Goal: Download file/media

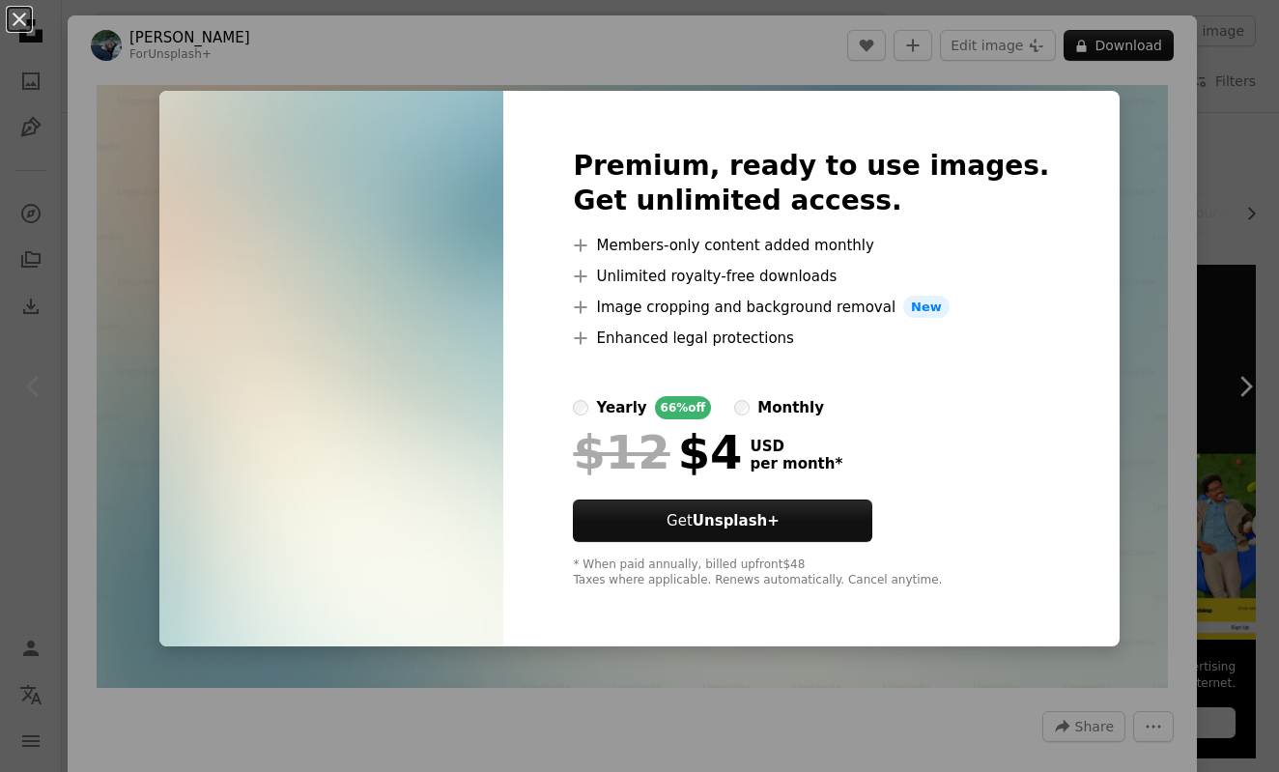
click at [1126, 213] on div "An X shape Premium, ready to use images. Get unlimited access. A plus sign Memb…" at bounding box center [639, 386] width 1279 height 772
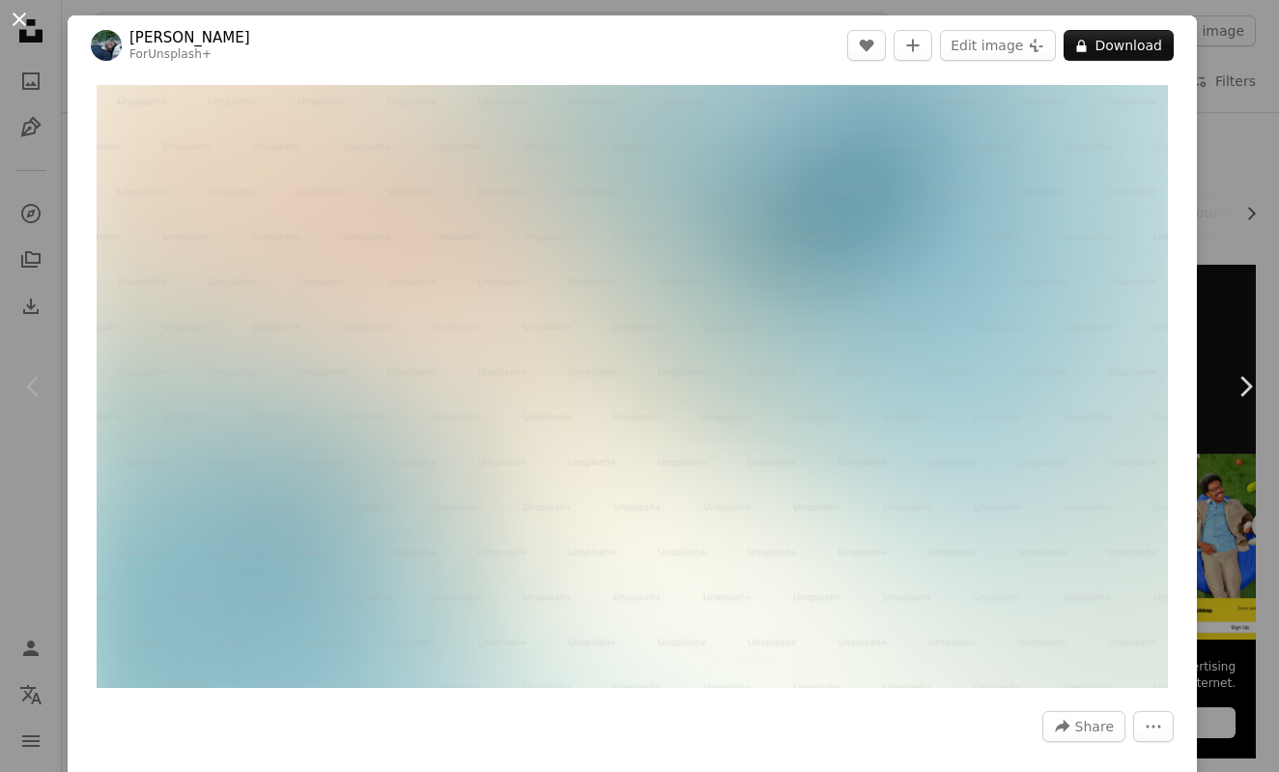
click at [20, 26] on button "An X shape" at bounding box center [19, 19] width 23 height 23
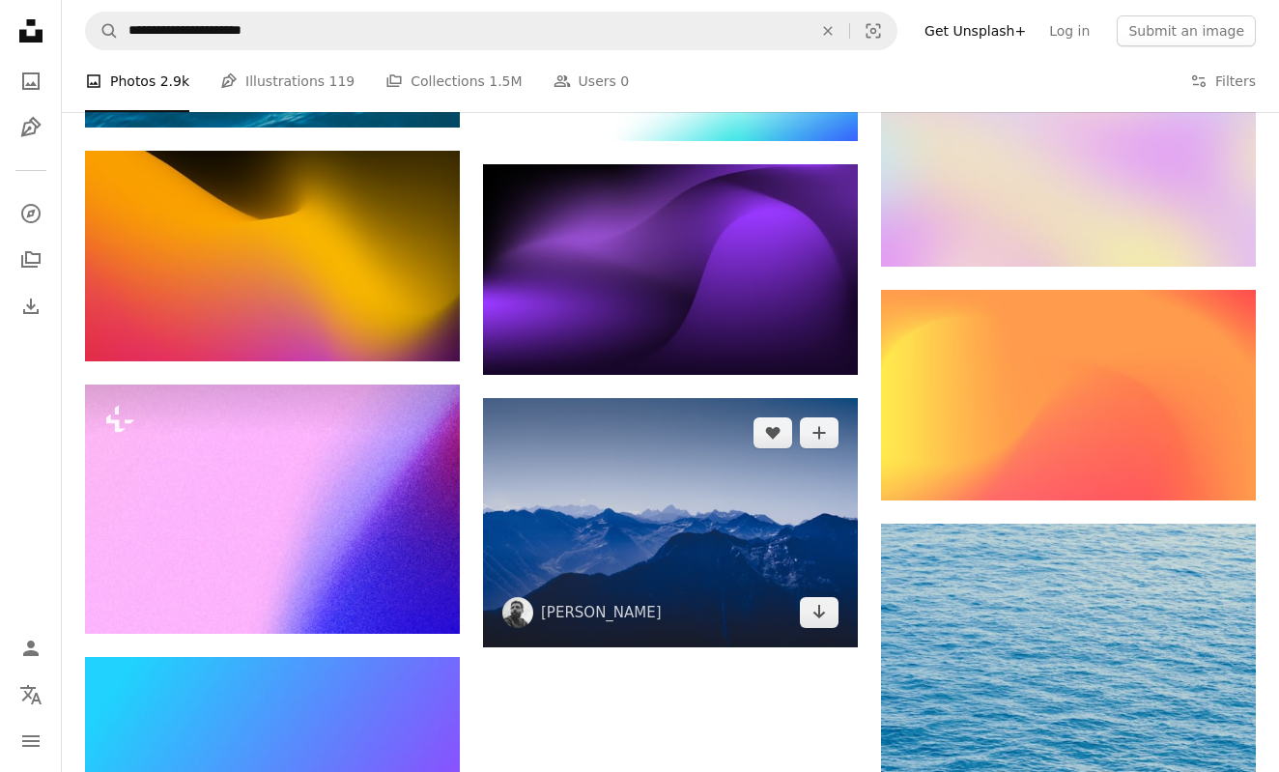
scroll to position [1712, 0]
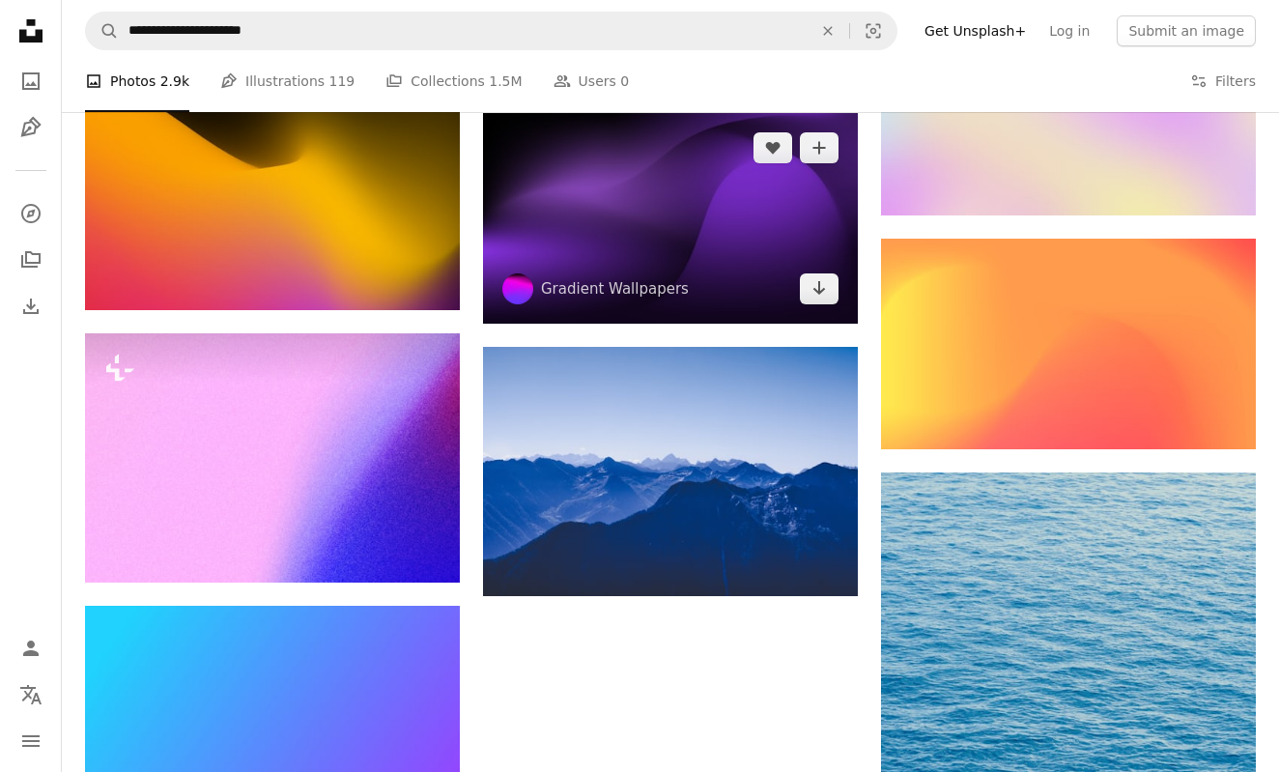
click at [698, 267] on img at bounding box center [670, 218] width 375 height 211
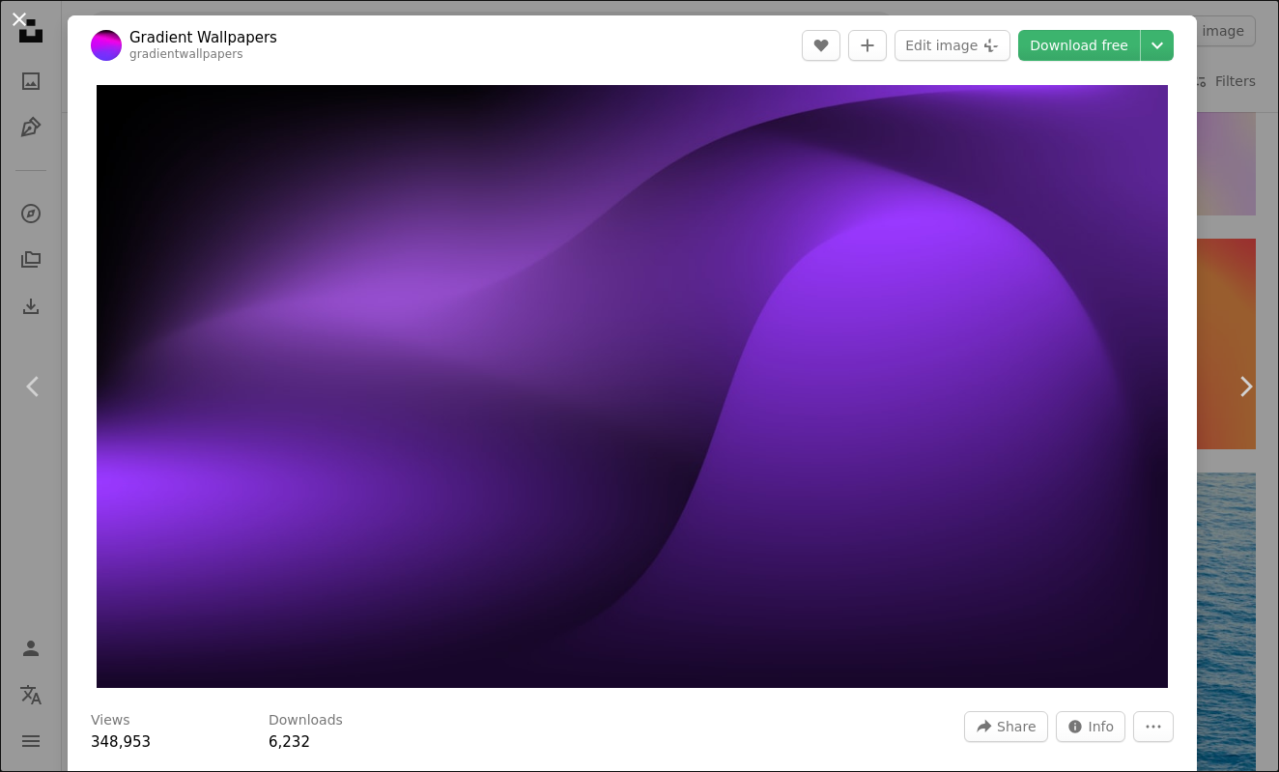
click at [31, 14] on button "An X shape" at bounding box center [19, 19] width 23 height 23
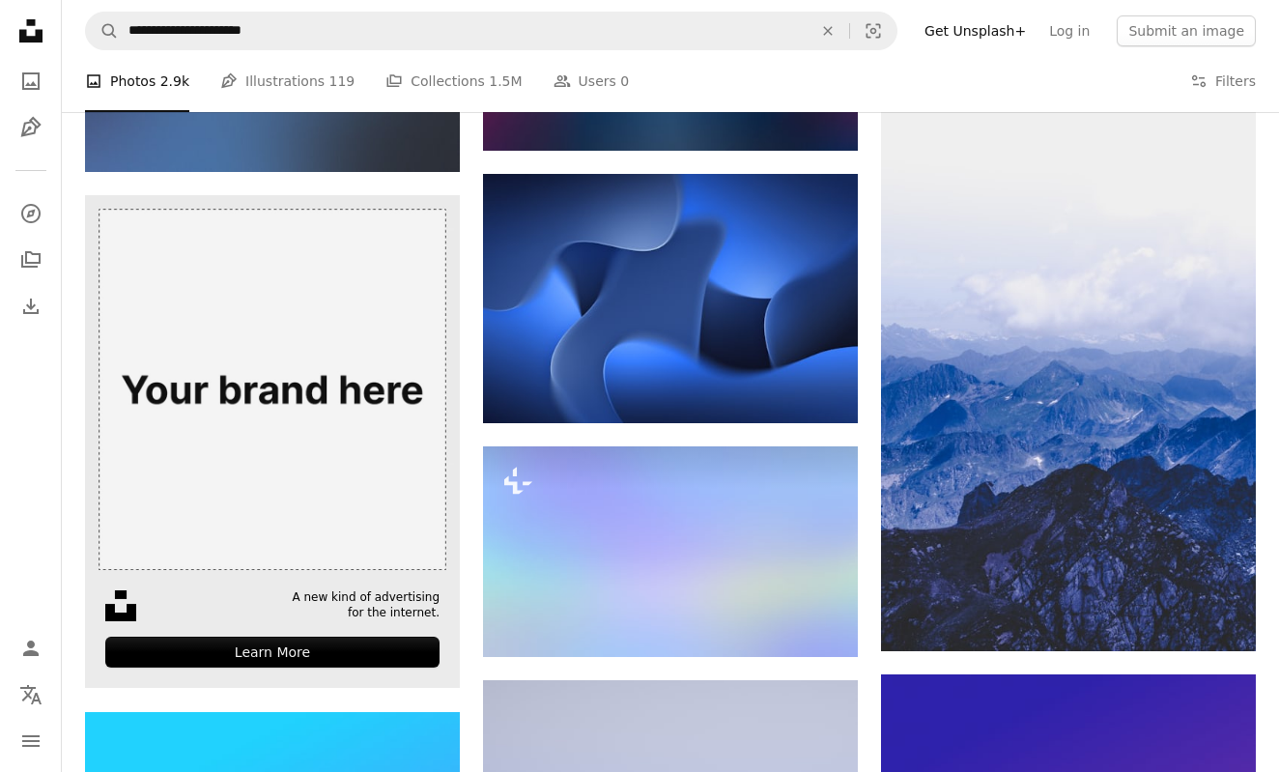
scroll to position [2680, 0]
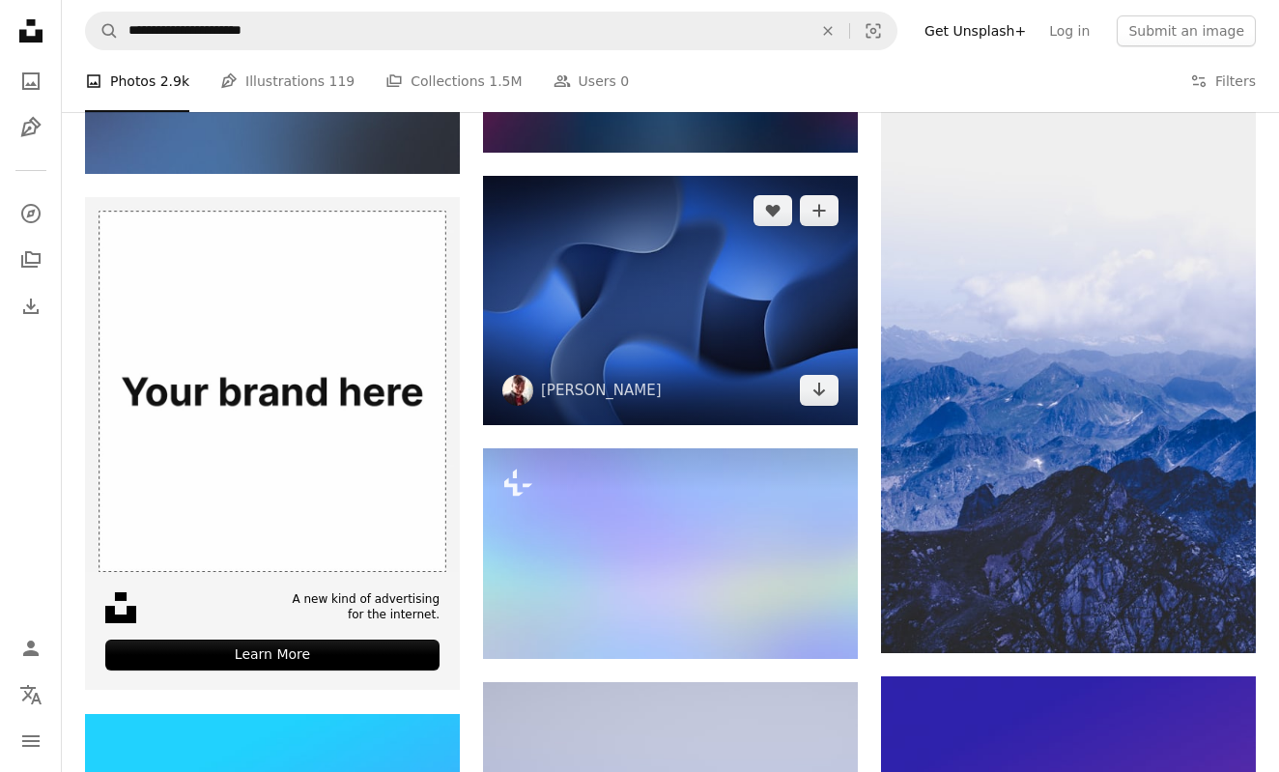
click at [549, 348] on img at bounding box center [670, 300] width 375 height 249
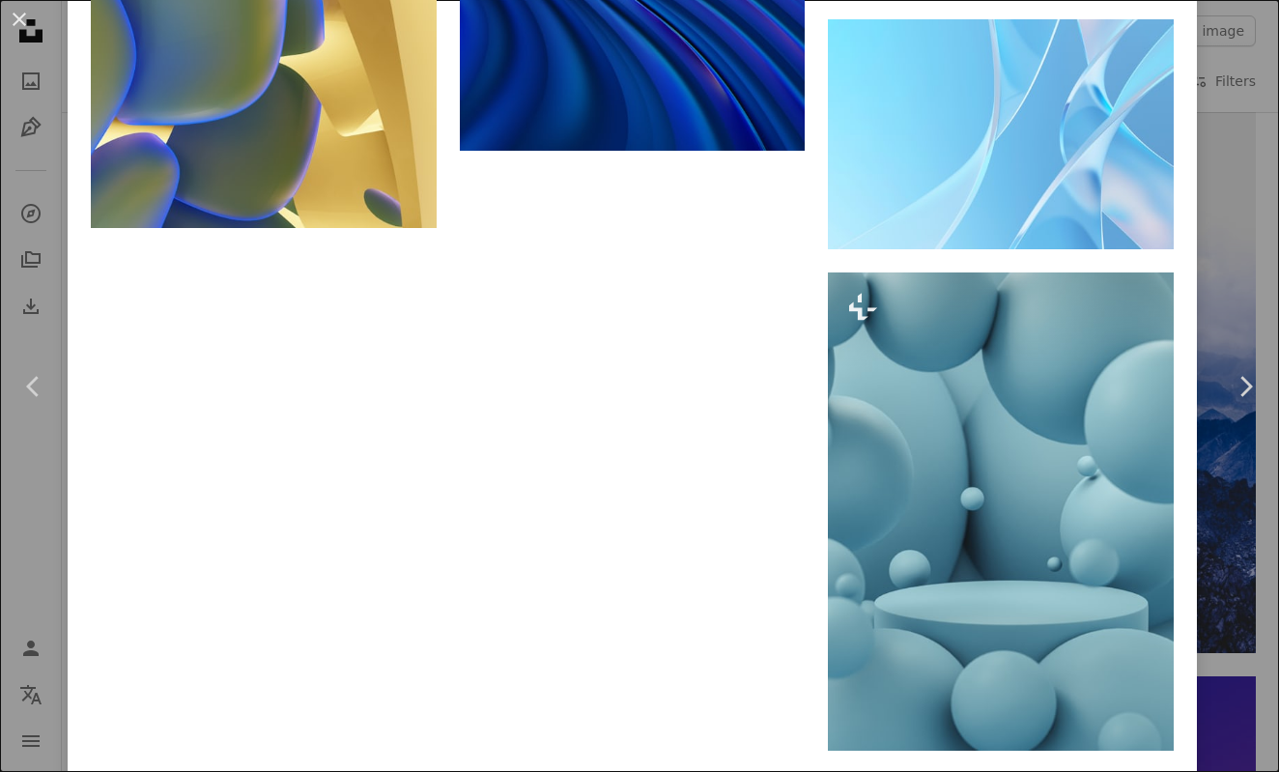
scroll to position [9157, 0]
